Goal: Answer question/provide support

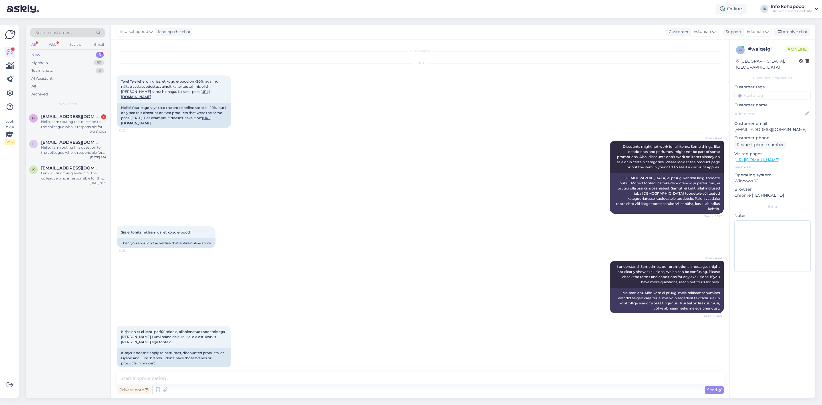
scroll to position [131, 0]
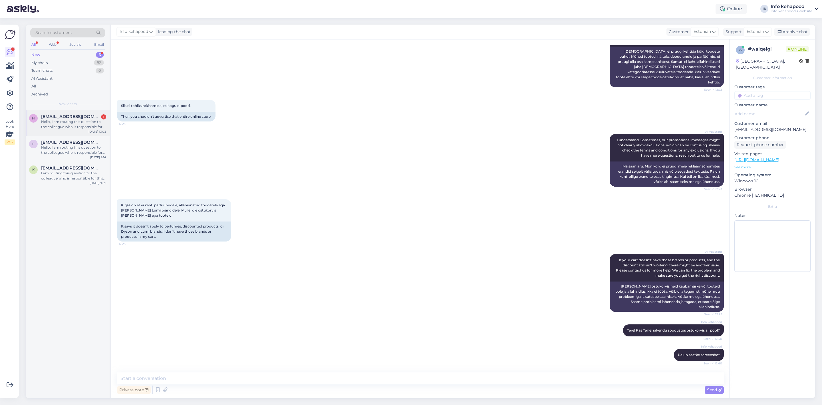
click at [67, 121] on div "Hello, I am routing this question to the colleague who is responsible for this …" at bounding box center [73, 124] width 65 height 10
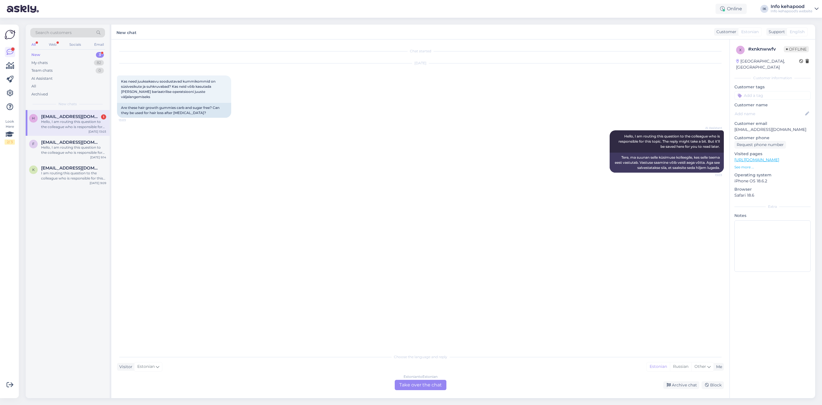
scroll to position [0, 0]
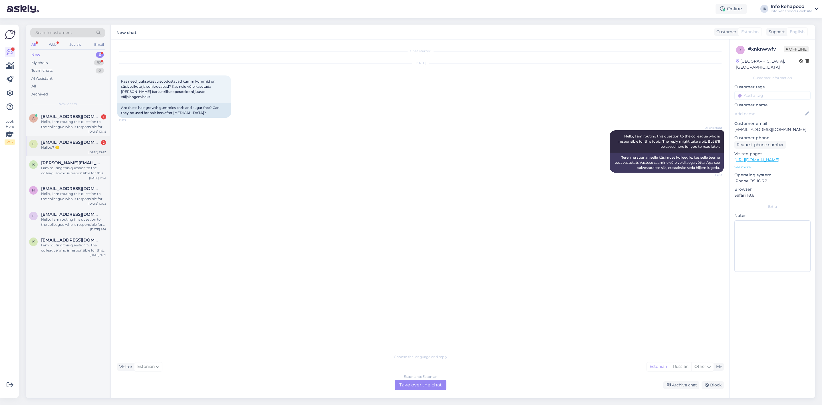
click at [73, 146] on div "Halloo? 🙂" at bounding box center [73, 147] width 65 height 5
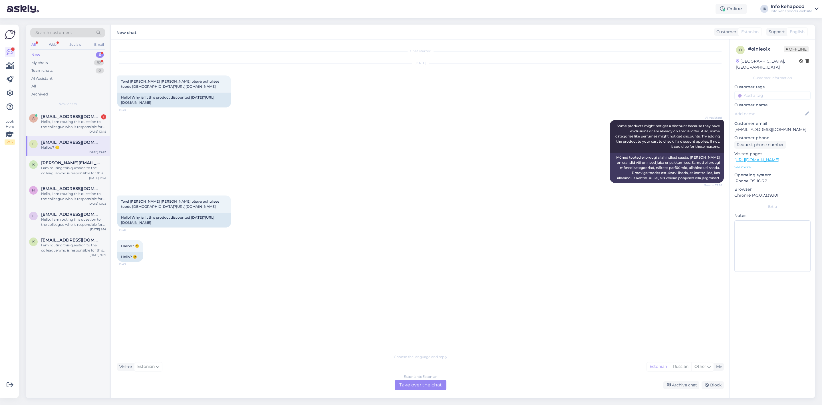
click at [409, 388] on div "Estonian to Estonian Take over the chat" at bounding box center [421, 384] width 52 height 10
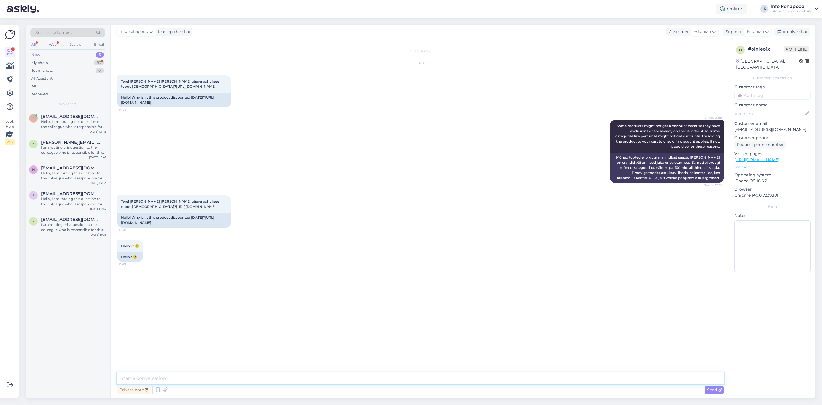
click at [394, 383] on textarea at bounding box center [420, 378] width 607 height 12
type textarea "Tere! Soo"
click at [71, 67] on div "Team chats 0" at bounding box center [67, 71] width 75 height 8
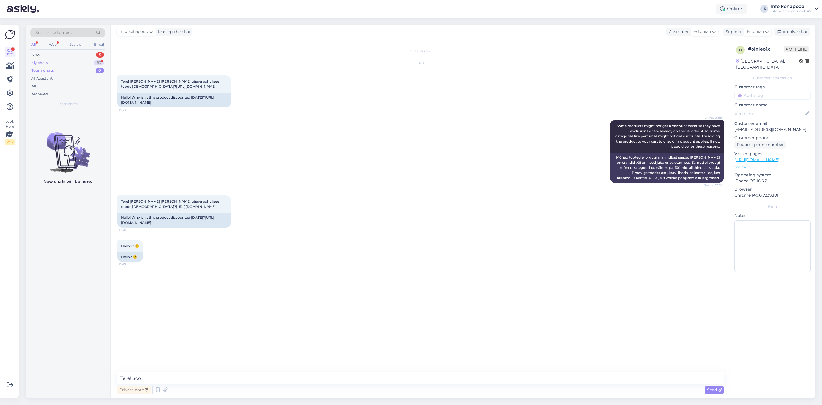
click at [70, 59] on div "My chats 83" at bounding box center [67, 63] width 75 height 8
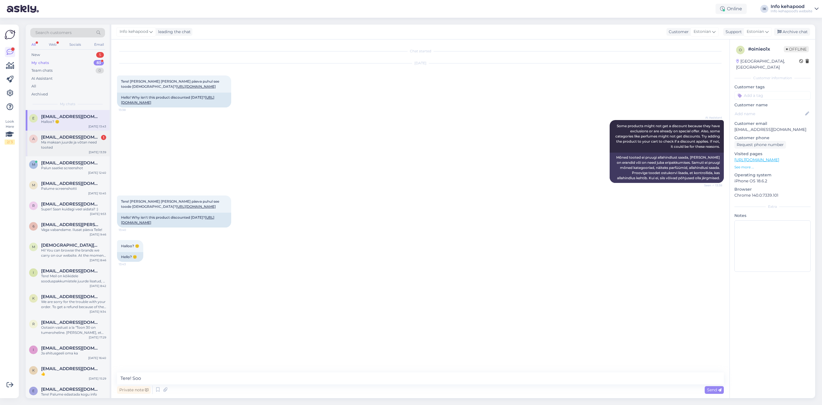
click at [51, 142] on div "Ma maksan juurde ja võtan need tooted" at bounding box center [73, 145] width 65 height 10
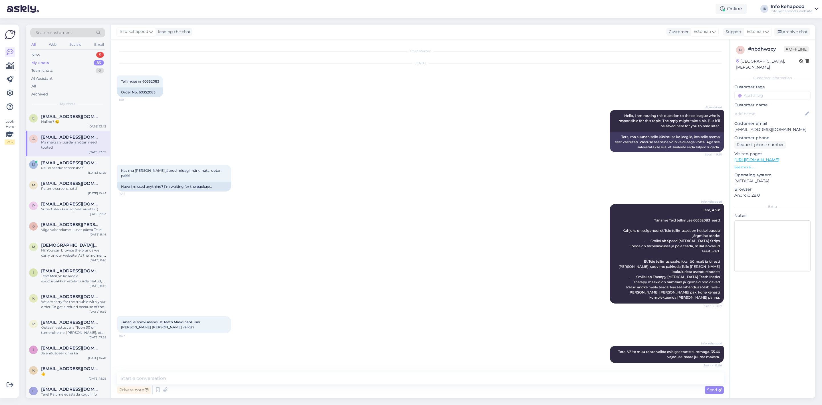
scroll to position [88, 0]
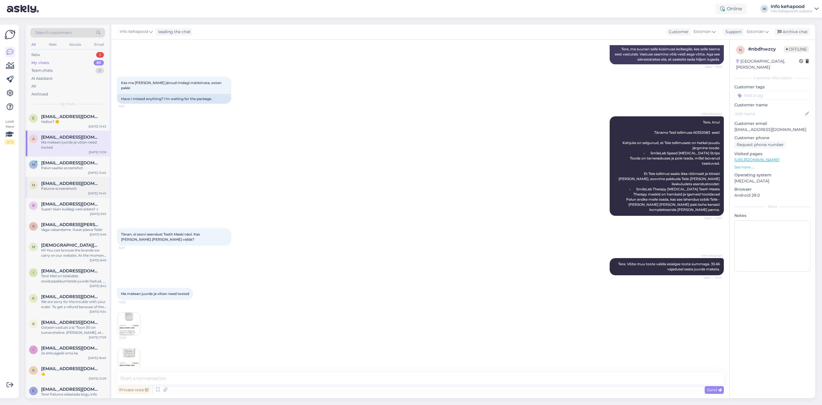
click at [72, 183] on span "[EMAIL_ADDRESS][DOMAIN_NAME]" at bounding box center [70, 183] width 59 height 5
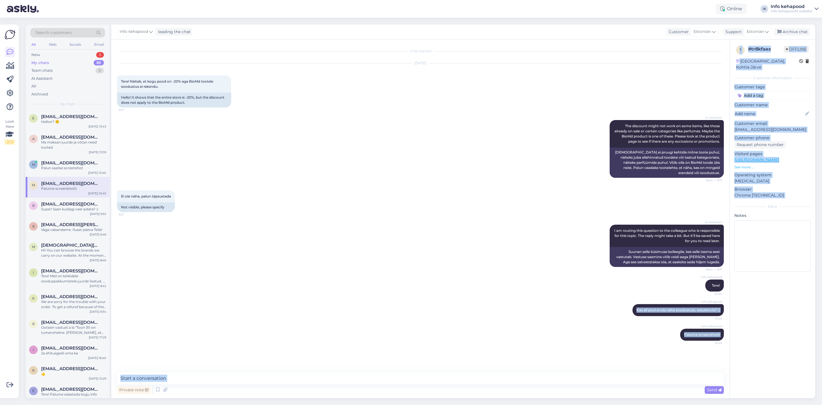
drag, startPoint x: 635, startPoint y: 313, endPoint x: 730, endPoint y: 310, distance: 95.1
click at [730, 310] on div "Chat started [DATE] Tere! Näitab, et kogu pood on -20% aga BioMd tootele soodus…" at bounding box center [463, 218] width 704 height 358
click at [721, 314] on div "Info kehapood Kas all pool ei ole näha soodustust, ostukorvis? :) 10:45" at bounding box center [678, 310] width 91 height 12
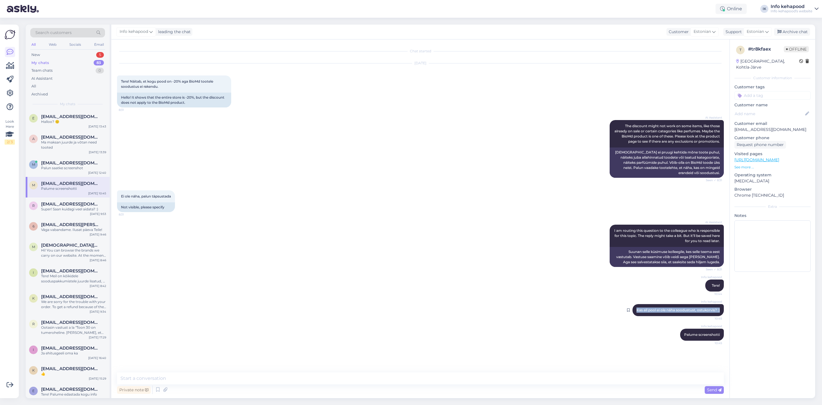
drag, startPoint x: 635, startPoint y: 316, endPoint x: 720, endPoint y: 315, distance: 84.8
click at [720, 315] on div "Info kehapood Kas all pool ei ole näha soodustust, ostukorvis? :) 10:45" at bounding box center [678, 310] width 91 height 12
copy span "Kas all pool ei ole näha soodustust, ostukorvis? :)"
click at [71, 124] on div "e [EMAIL_ADDRESS][DOMAIN_NAME] Halloo? 🙂 [DATE] 13:43" at bounding box center [68, 120] width 84 height 21
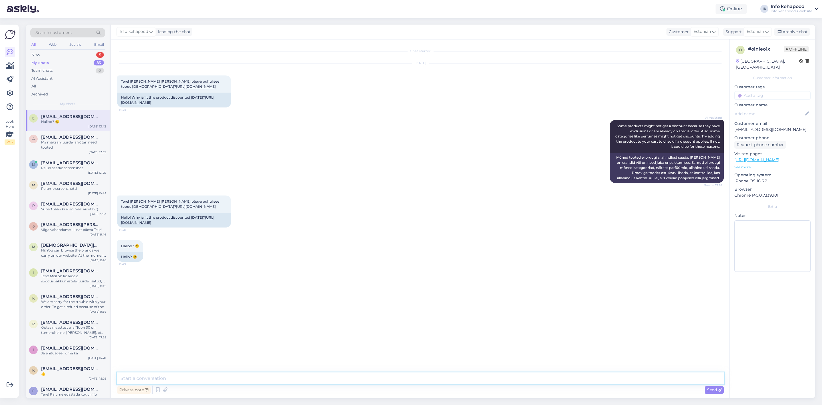
click at [184, 380] on textarea at bounding box center [420, 378] width 607 height 12
paste textarea "Kas all pool ei ole näha soodustust, ostukorvis? :)"
click at [131, 377] on textarea "Tere Kas all pool ei ole näha soodustust, ostukorvis? :)" at bounding box center [420, 378] width 607 height 12
type textarea "Tere! Kas all pool ei ole näha soodustust, ostukorvis? :)"
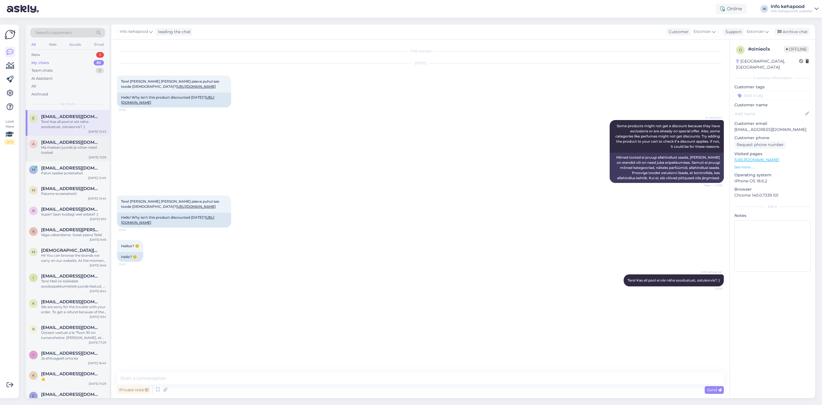
click at [68, 150] on div "Ma maksan juurde ja võtan need tooted" at bounding box center [73, 150] width 65 height 10
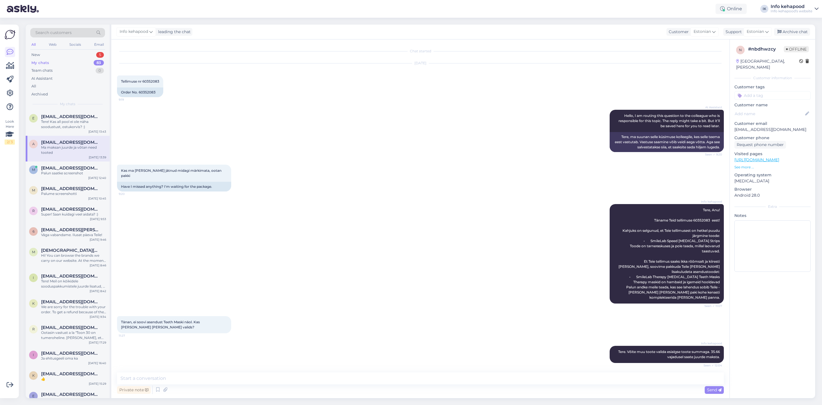
scroll to position [88, 0]
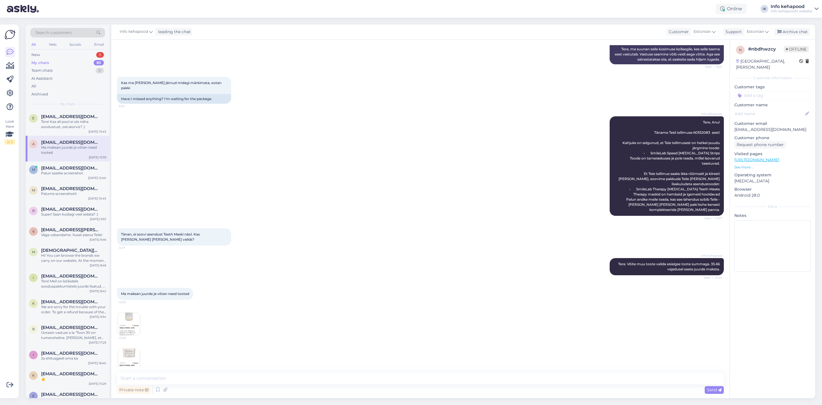
click at [59, 63] on div "My chats 83" at bounding box center [67, 63] width 75 height 8
click at [59, 59] on div "My chats 83" at bounding box center [67, 63] width 75 height 8
click at [59, 57] on div "New 5" at bounding box center [67, 55] width 75 height 8
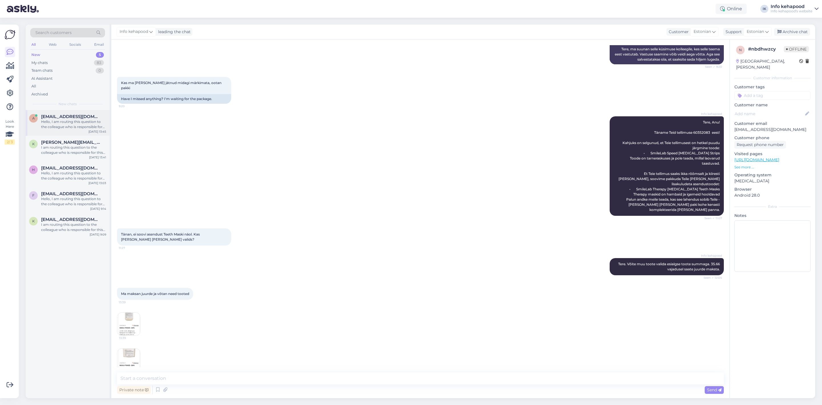
click at [80, 127] on div "Hello, I am routing this question to the colleague who is responsible for this …" at bounding box center [73, 124] width 65 height 10
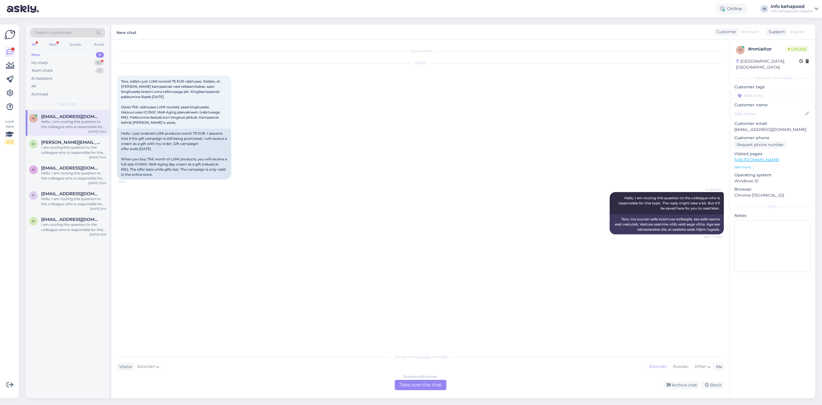
click at [395, 387] on div "Estonian to Estonian Take over the chat" at bounding box center [421, 384] width 52 height 10
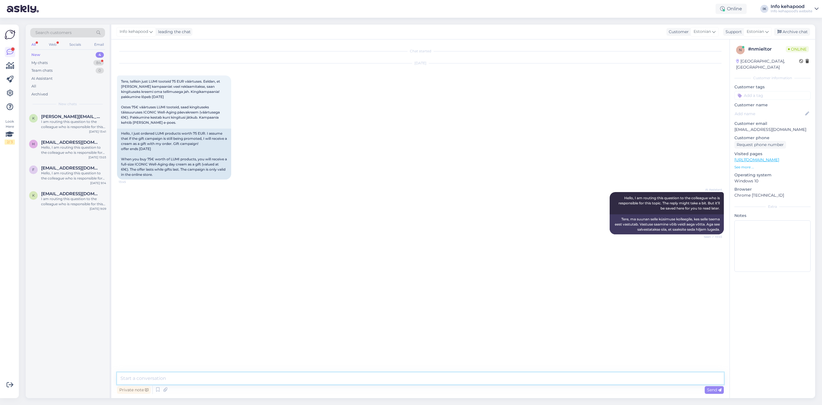
click at [252, 379] on textarea at bounding box center [420, 378] width 607 height 12
type textarea "Tere! Kampaania kehtib. :) Palun [PERSON_NAME] tellimuse numbrit."
click at [64, 65] on div "My chats 84" at bounding box center [67, 63] width 75 height 8
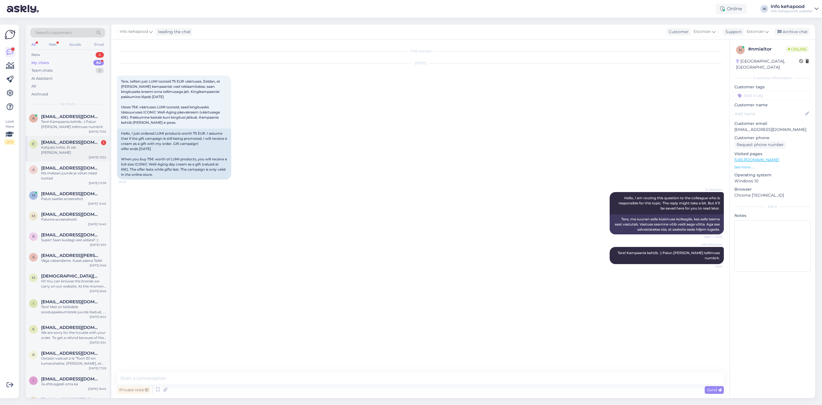
click at [71, 150] on div "e [EMAIL_ADDRESS][DOMAIN_NAME] 1 Kahjuks mitte. Ei ole [PERSON_NAME] [DATE] 13:…" at bounding box center [68, 149] width 84 height 26
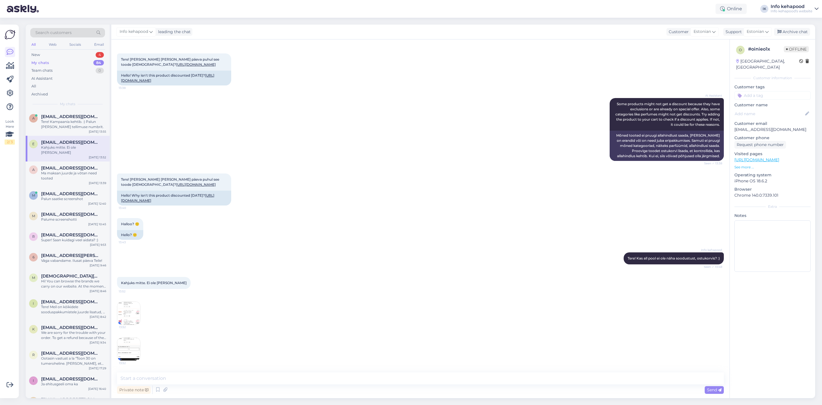
click at [133, 318] on img at bounding box center [128, 313] width 23 height 23
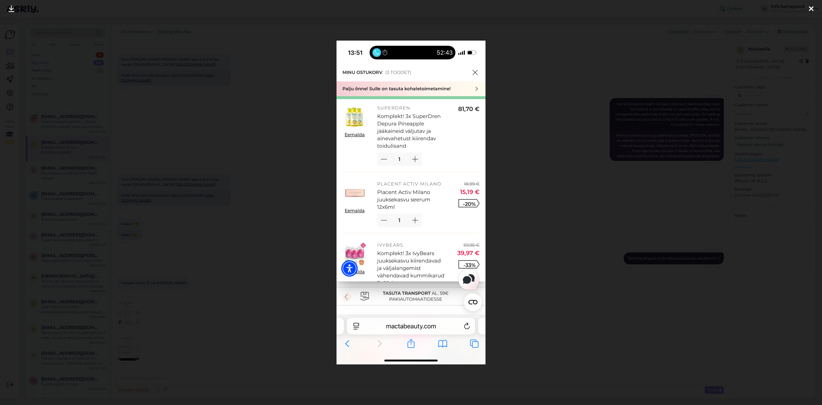
click at [525, 205] on div at bounding box center [411, 202] width 822 height 405
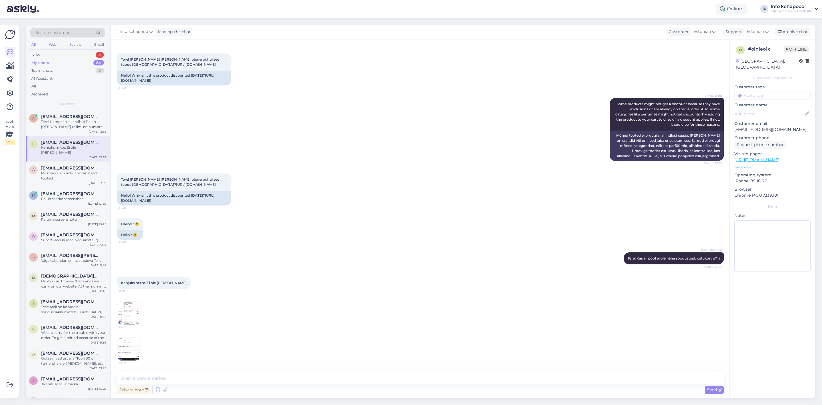
click at [127, 361] on span "13:52" at bounding box center [129, 363] width 21 height 4
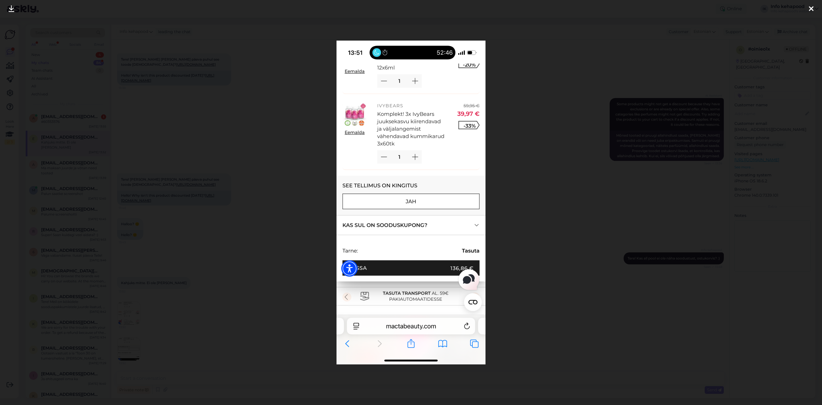
click at [111, 161] on div at bounding box center [411, 202] width 822 height 405
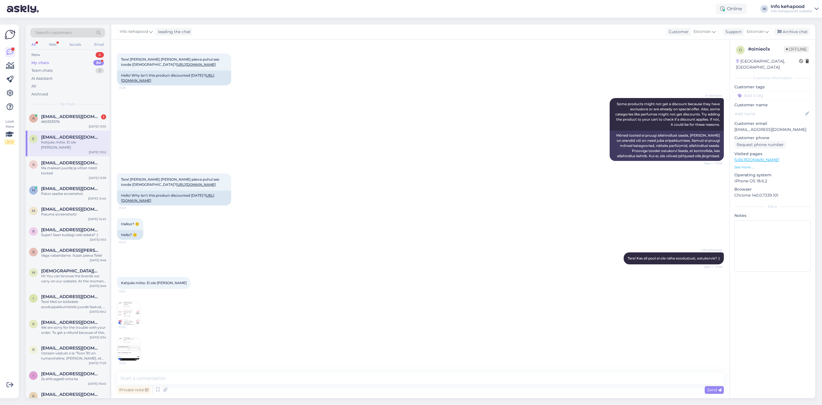
click at [123, 346] on img at bounding box center [128, 349] width 23 height 23
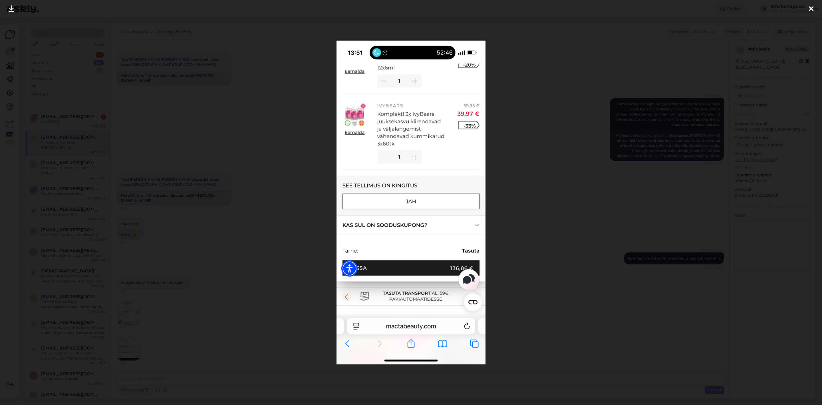
click at [268, 267] on div at bounding box center [411, 202] width 822 height 405
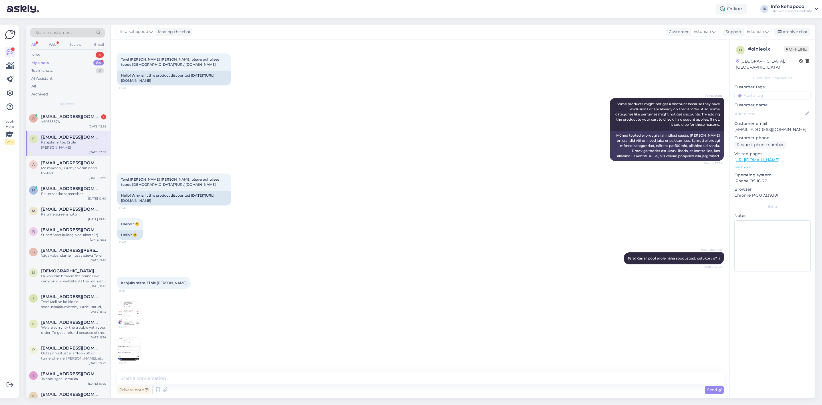
scroll to position [0, 0]
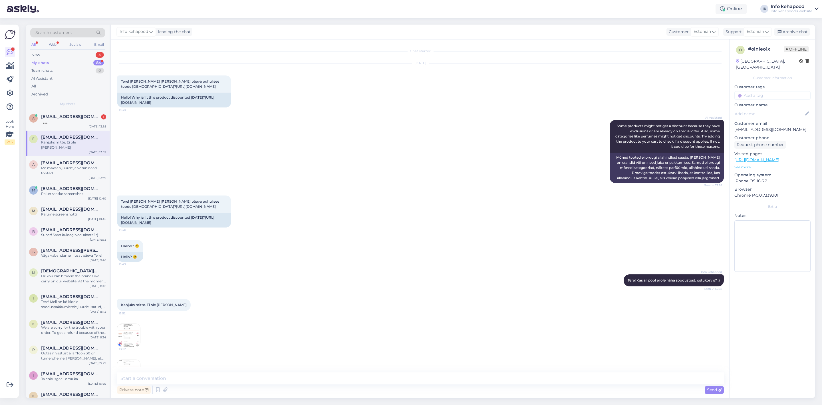
click at [307, 368] on div "Chat started [DATE] Tere! [PERSON_NAME] [PERSON_NAME] päeva puhul see toode [DE…" at bounding box center [420, 218] width 618 height 358
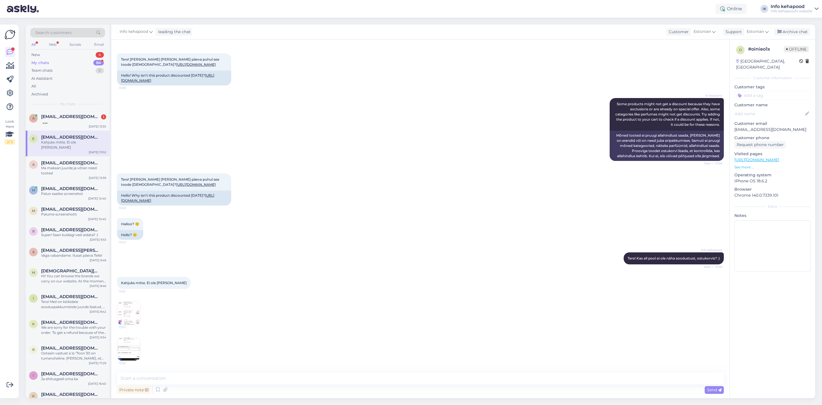
scroll to position [42, 0]
click at [130, 309] on img at bounding box center [128, 313] width 23 height 23
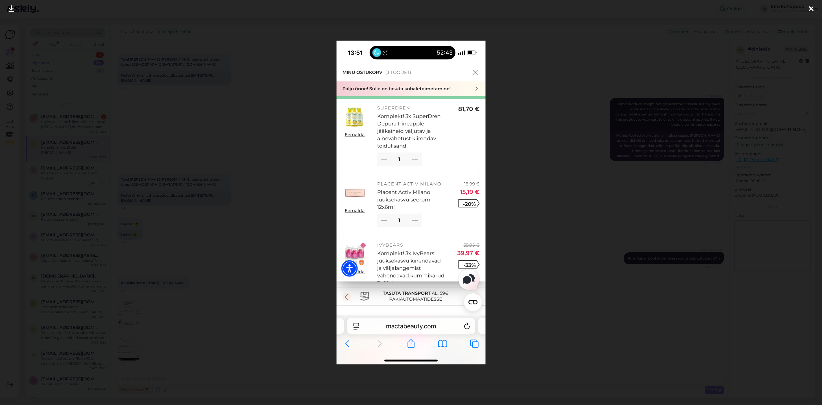
drag, startPoint x: 728, startPoint y: 206, endPoint x: 714, endPoint y: 209, distance: 14.2
click at [728, 206] on div at bounding box center [411, 202] width 822 height 405
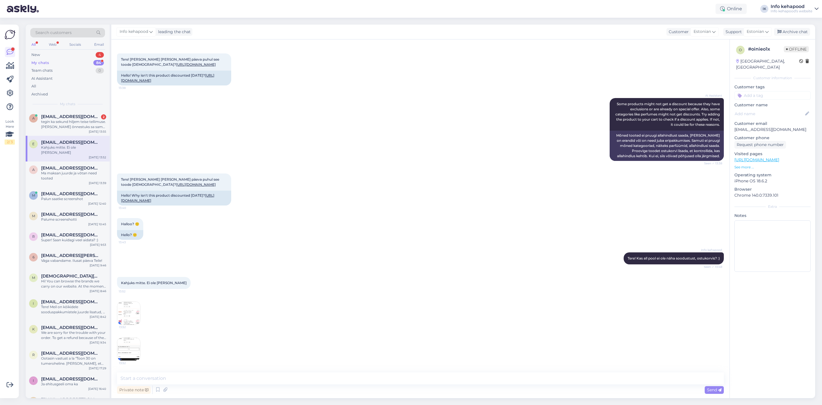
click at [130, 344] on img at bounding box center [128, 349] width 23 height 23
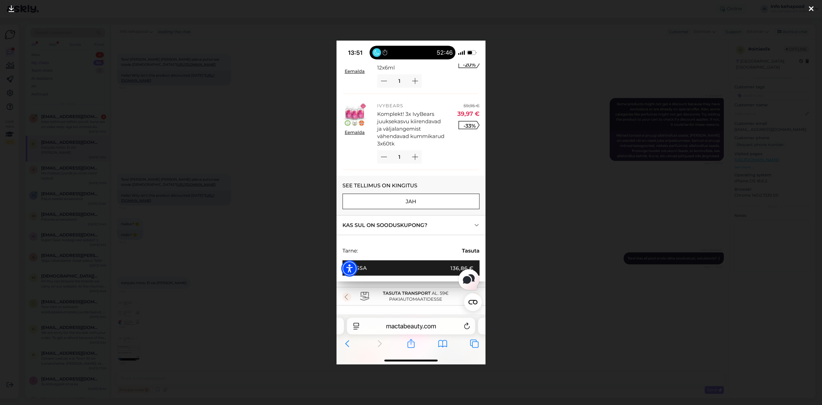
click at [529, 278] on div at bounding box center [411, 202] width 822 height 405
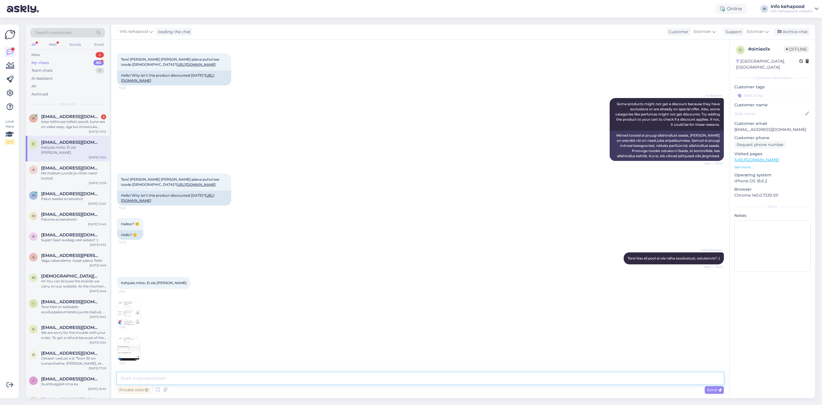
click at [223, 378] on textarea at bounding box center [420, 378] width 607 height 12
type textarea "Korra uurin :)"
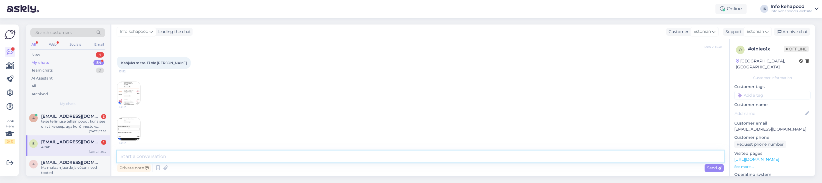
scroll to position [313, 0]
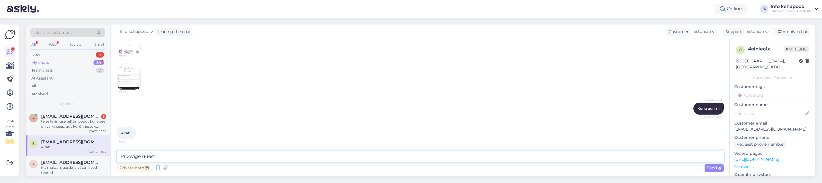
type textarea "Proovige uuesti"
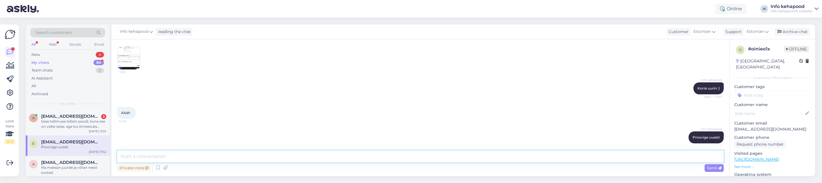
scroll to position [337, 0]
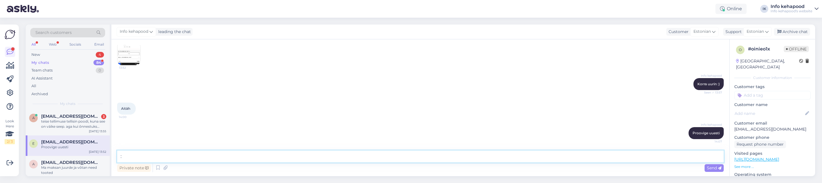
type textarea ":)"
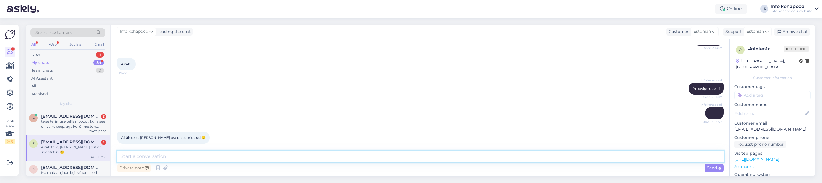
scroll to position [386, 0]
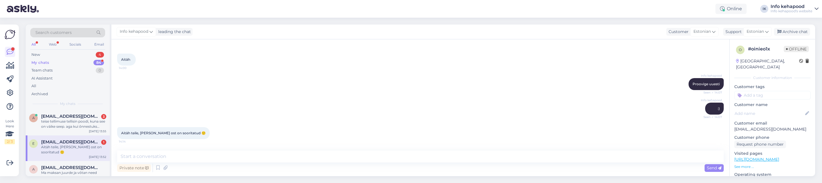
click at [261, 120] on div "Info kehapood :) Seen ✓ 14:07" at bounding box center [420, 109] width 606 height 25
click at [225, 157] on textarea at bounding box center [420, 157] width 606 height 12
type textarea "A"
type textarea "s"
type textarea "Super :)"
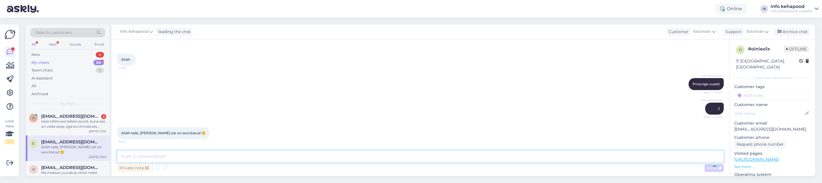
scroll to position [411, 0]
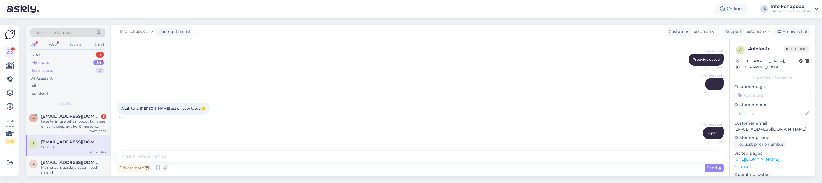
click at [65, 68] on div "Team chats 0" at bounding box center [67, 71] width 75 height 8
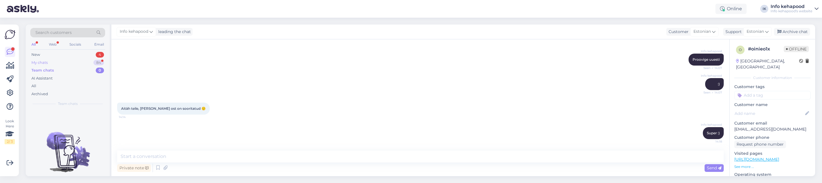
click at [65, 61] on div "My chats 84" at bounding box center [67, 63] width 75 height 8
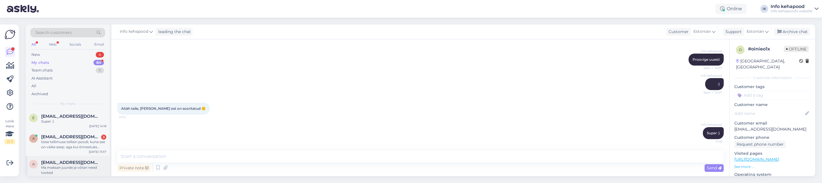
click at [75, 160] on span "[EMAIL_ADDRESS][DOMAIN_NAME]" at bounding box center [70, 162] width 59 height 5
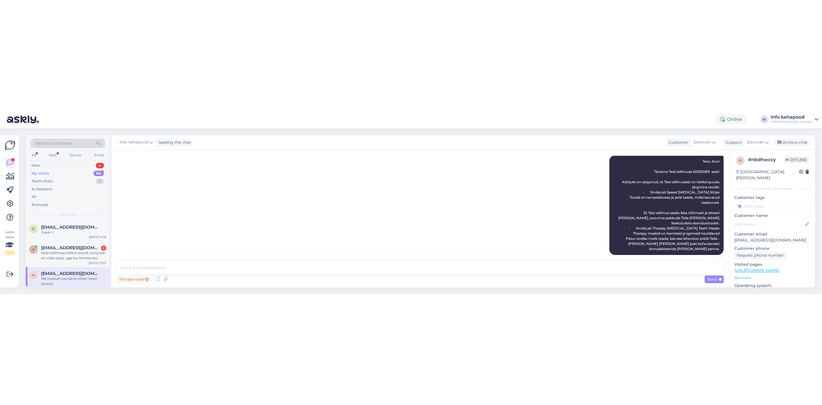
scroll to position [0, 0]
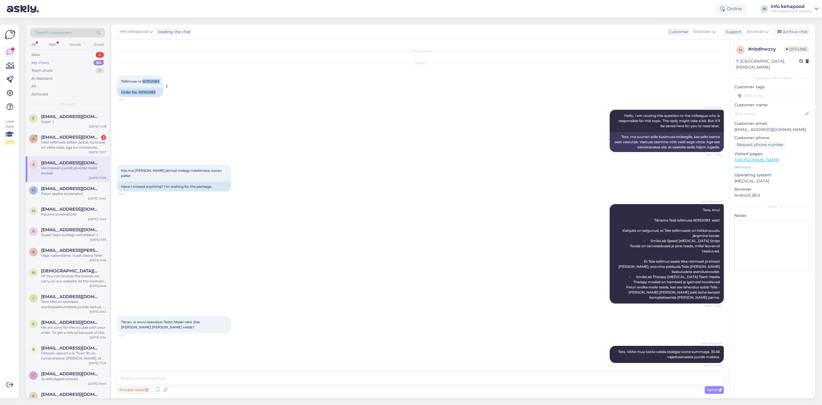
drag, startPoint x: 143, startPoint y: 80, endPoint x: 165, endPoint y: 81, distance: 22.0
click at [163, 81] on div "Tellimuse nr 60352083 9:19 Order No. 60352083" at bounding box center [140, 86] width 46 height 22
click at [160, 82] on div "Tellimuse nr 60352083 9:19" at bounding box center [140, 81] width 46 height 12
drag, startPoint x: 144, startPoint y: 81, endPoint x: 160, endPoint y: 77, distance: 16.6
click at [160, 77] on div "Tellimuse nr 60352083 9:19" at bounding box center [140, 81] width 46 height 12
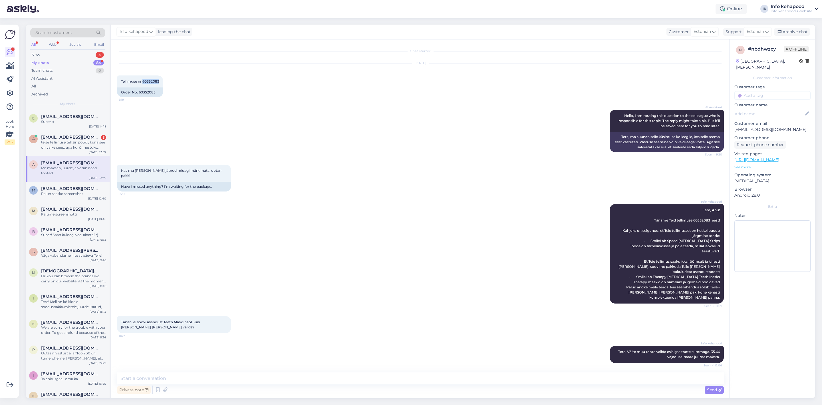
copy span "60352083"
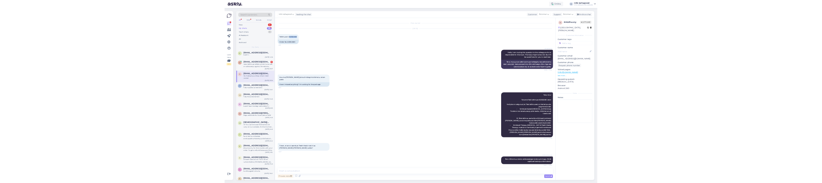
scroll to position [88, 0]
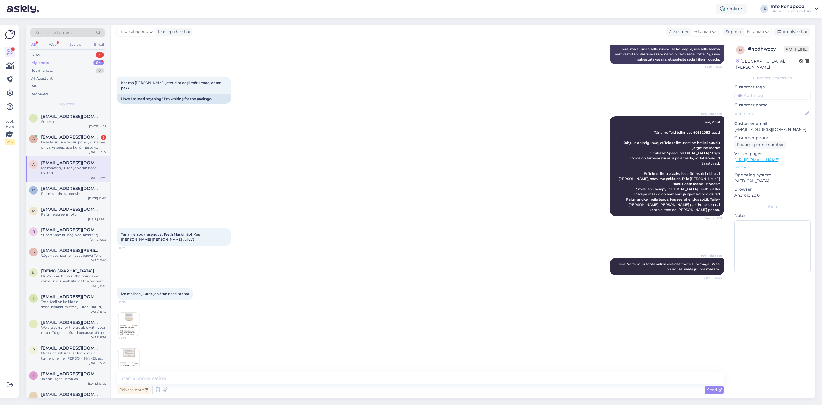
click at [124, 318] on img at bounding box center [128, 323] width 23 height 23
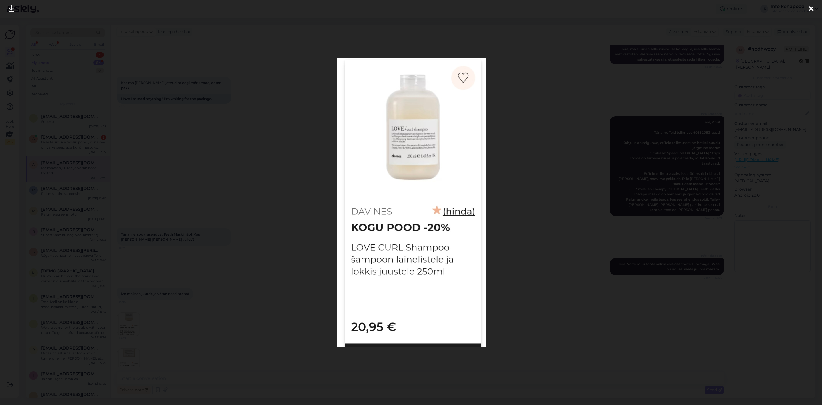
click at [499, 213] on div at bounding box center [411, 202] width 822 height 405
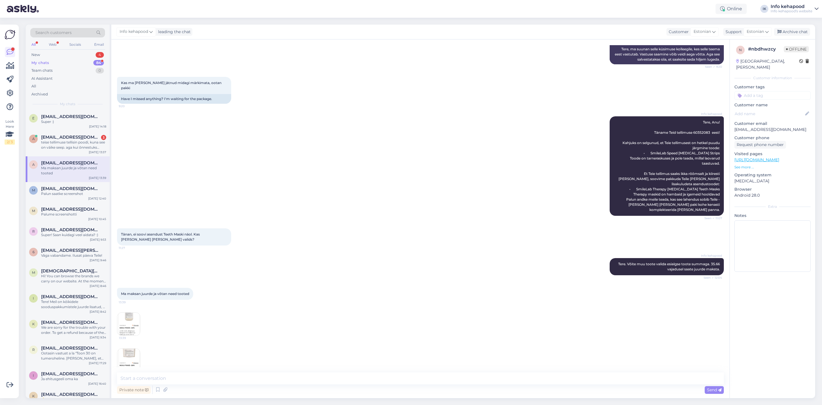
click at [124, 355] on img at bounding box center [128, 359] width 23 height 23
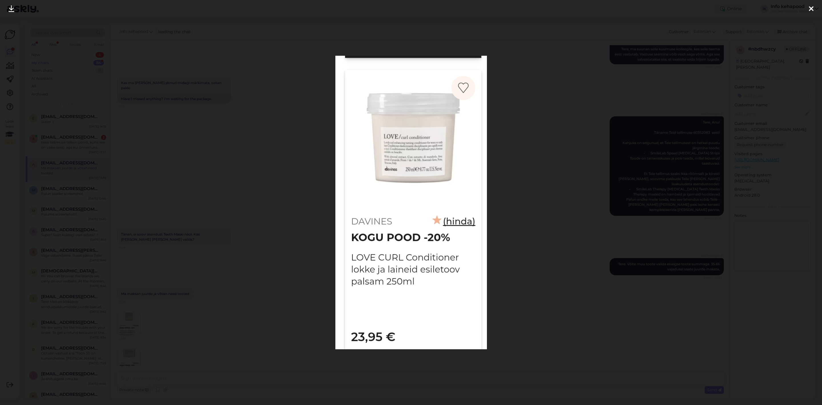
click at [565, 249] on div at bounding box center [411, 202] width 822 height 405
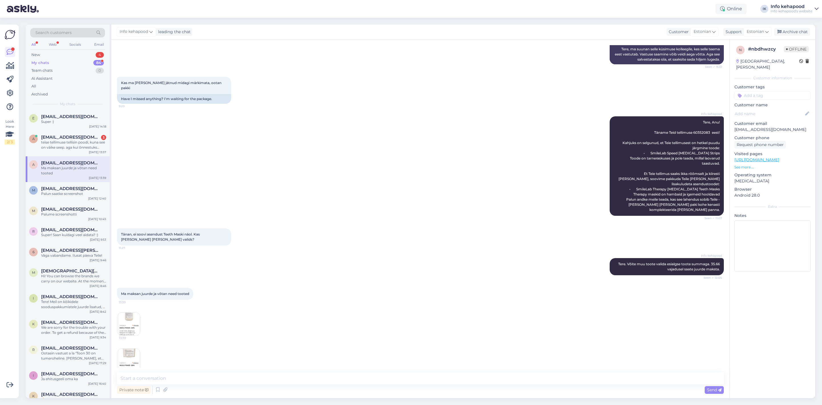
click at [138, 312] on img at bounding box center [128, 323] width 23 height 23
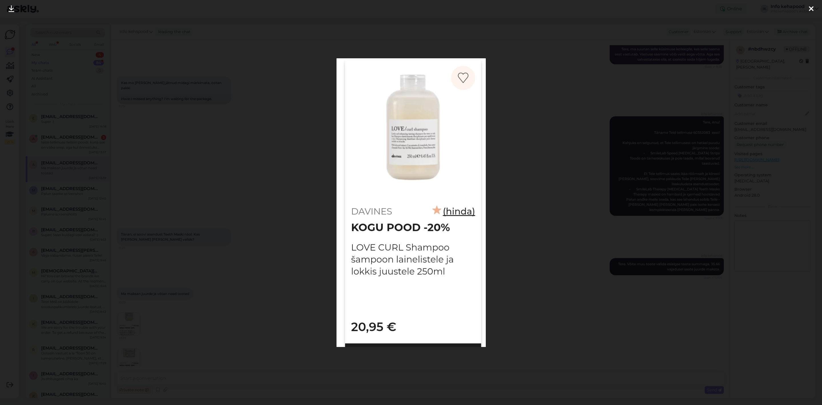
click at [553, 281] on div at bounding box center [411, 202] width 822 height 405
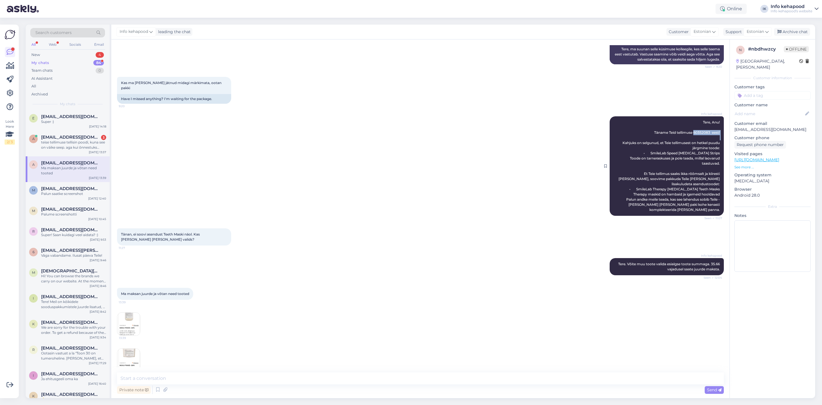
drag, startPoint x: 688, startPoint y: 126, endPoint x: 701, endPoint y: 128, distance: 13.6
click at [701, 129] on span "Tere, Anu! Täname Teid tellimuse 60352083 eest! Kahjuks on selgunud, et Teie te…" at bounding box center [670, 166] width 102 height 92
click at [701, 128] on span "Tere, Anu! Täname Teid tellimuse 60352083 eest! Kahjuks on selgunud, et Teie te…" at bounding box center [670, 166] width 102 height 92
drag, startPoint x: 687, startPoint y: 128, endPoint x: 703, endPoint y: 128, distance: 16.6
click at [703, 128] on span "Tere, Anu! Täname Teid tellimuse 60352083 eest! Kahjuks on selgunud, et Teie te…" at bounding box center [670, 166] width 102 height 92
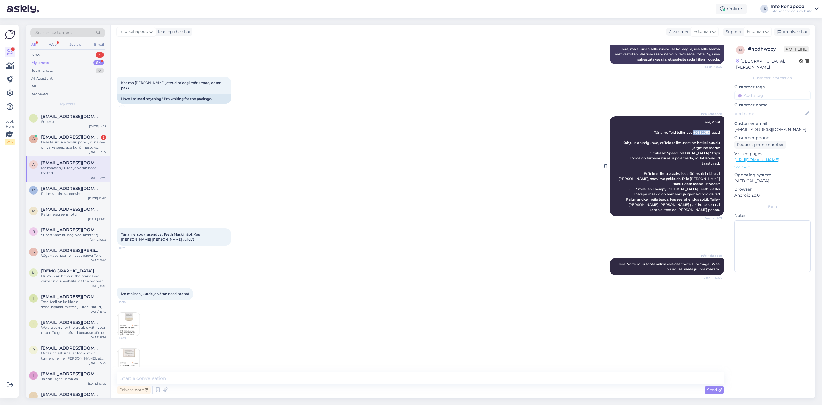
copy span "60352083"
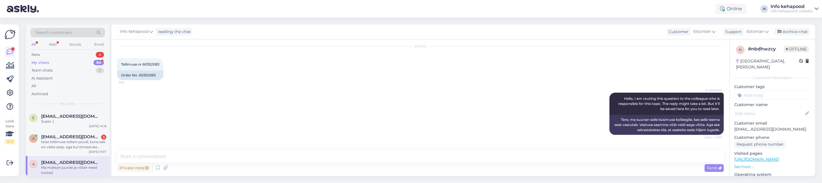
scroll to position [0, 0]
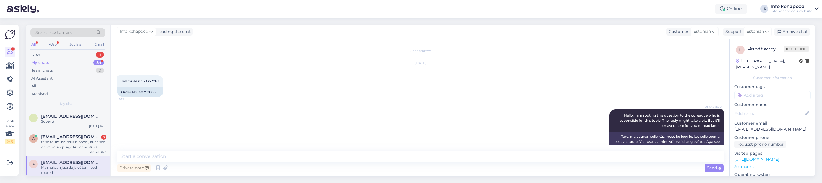
click at [364, 76] on div "[DATE] Tellimuse nr 60352083 9:19 Order No. 60352083" at bounding box center [420, 80] width 606 height 46
click at [78, 176] on div "a [EMAIL_ADDRESS][DOMAIN_NAME] Ma maksan juurde ja võtan need tooted [DATE] 13:…" at bounding box center [68, 169] width 84 height 26
click at [76, 173] on div "Ma maksan juurde ja võtan need tooted" at bounding box center [73, 170] width 65 height 10
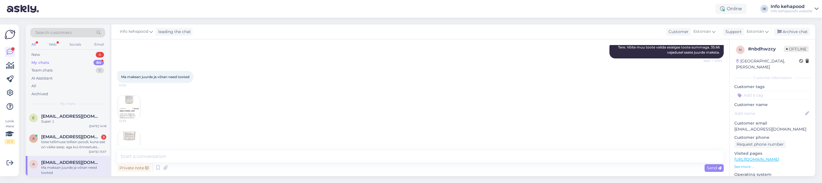
scroll to position [309, 0]
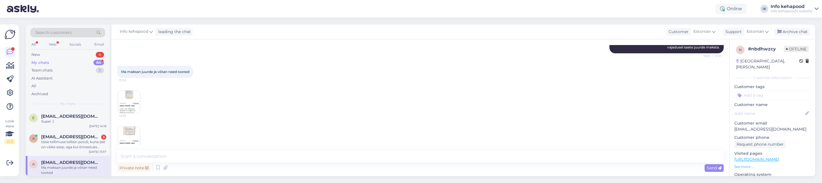
click at [129, 129] on img at bounding box center [128, 138] width 23 height 23
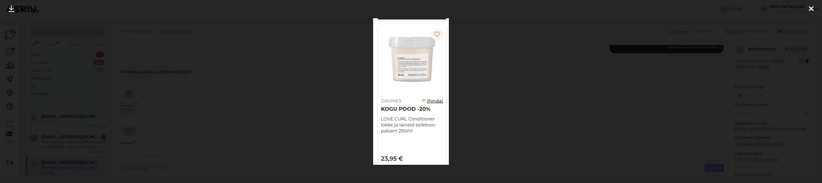
click at [479, 107] on div at bounding box center [411, 91] width 822 height 183
